Goal: Find specific page/section: Find specific page/section

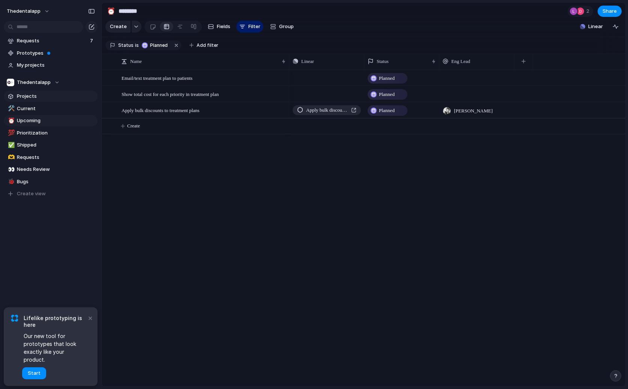
click at [32, 98] on span "Projects" at bounding box center [56, 97] width 78 height 8
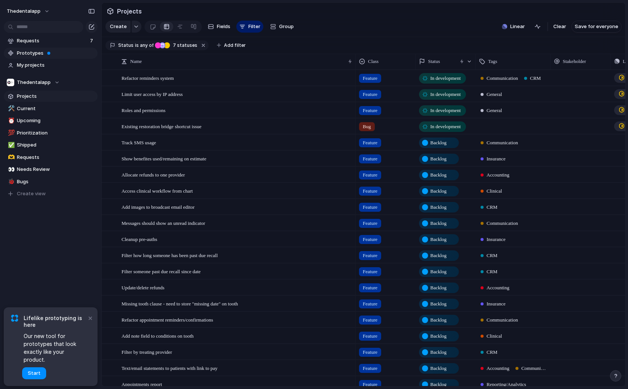
click at [32, 50] on span "Prototypes" at bounding box center [56, 54] width 78 height 8
click at [92, 323] on button "×" at bounding box center [90, 318] width 9 height 9
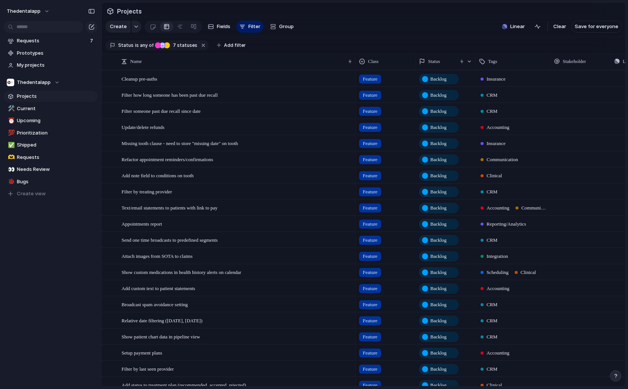
scroll to position [178, 0]
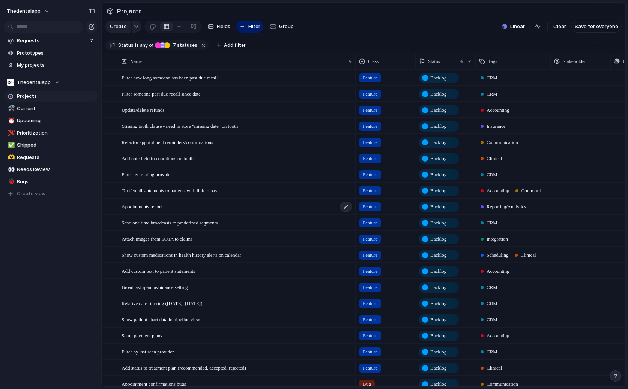
click at [192, 207] on div "Appointments report" at bounding box center [237, 206] width 231 height 15
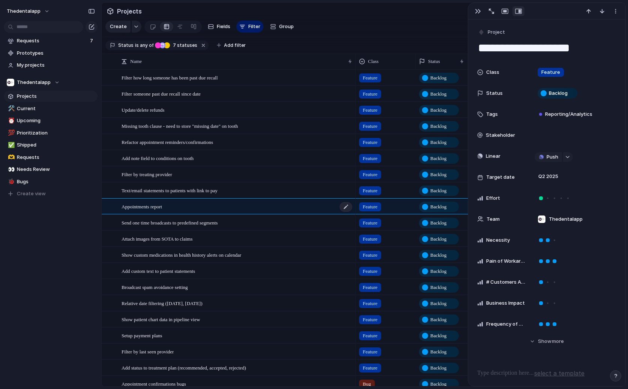
click at [192, 207] on div "Appointments report" at bounding box center [237, 206] width 231 height 15
click at [476, 14] on div "button" at bounding box center [478, 11] width 6 height 6
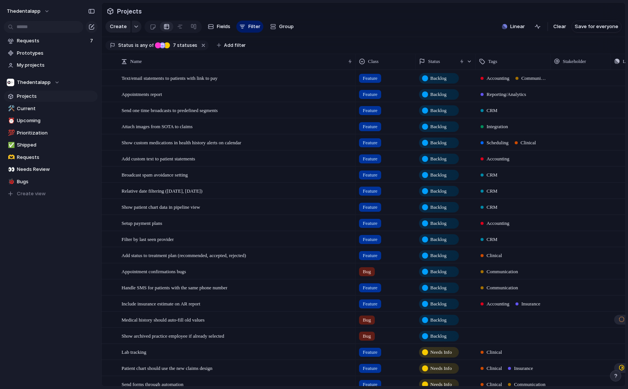
scroll to position [322, 0]
